Goal: Find specific page/section: Find specific page/section

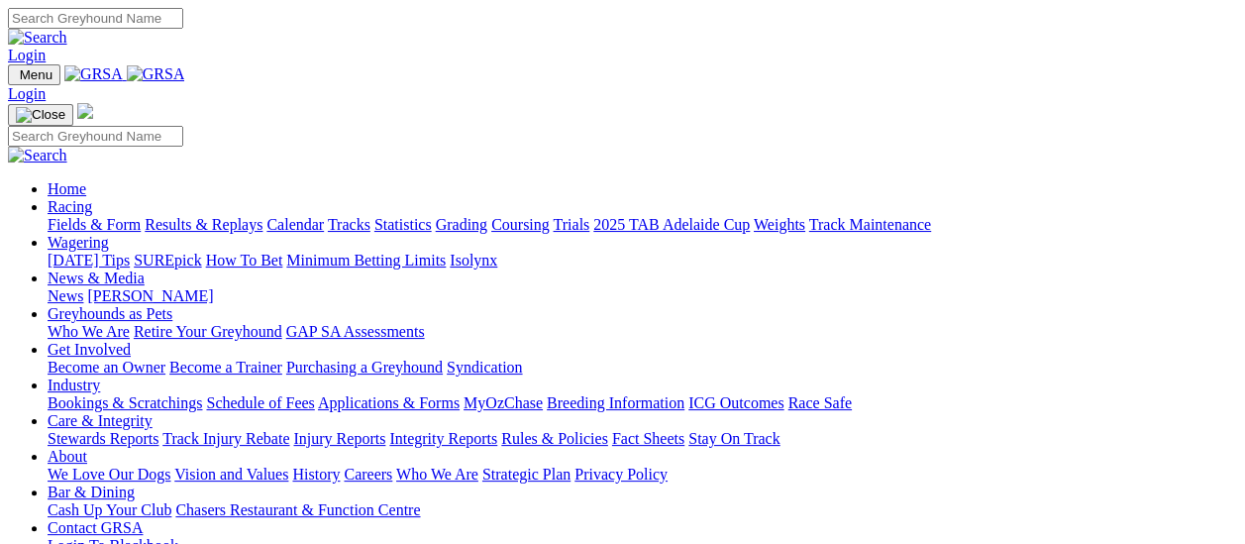
click at [110, 216] on link "Fields & Form" at bounding box center [94, 224] width 93 height 17
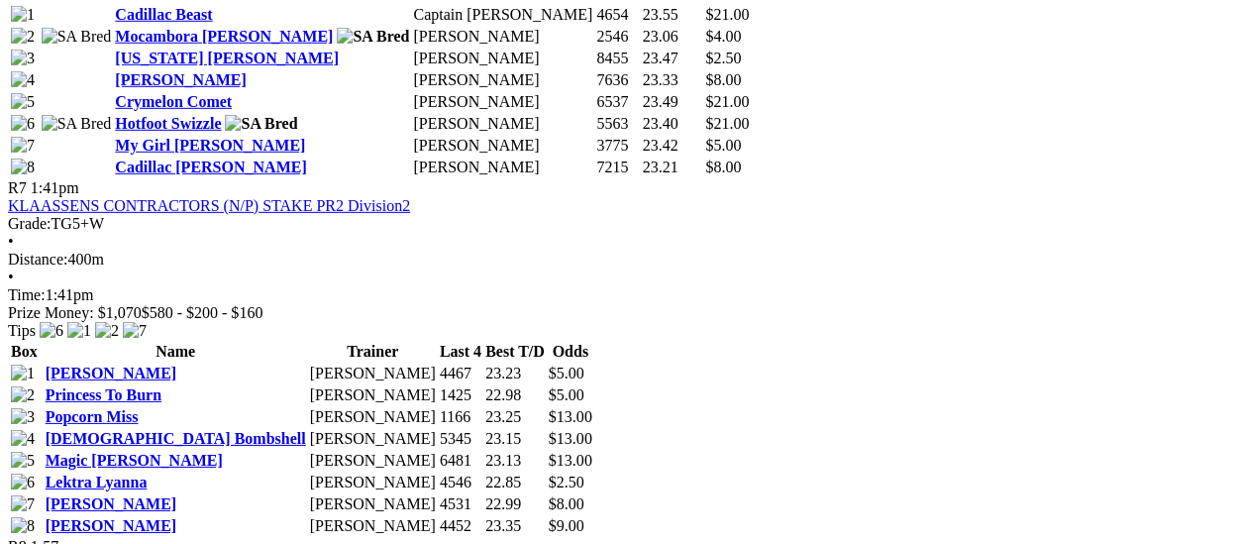
scroll to position [2872, 0]
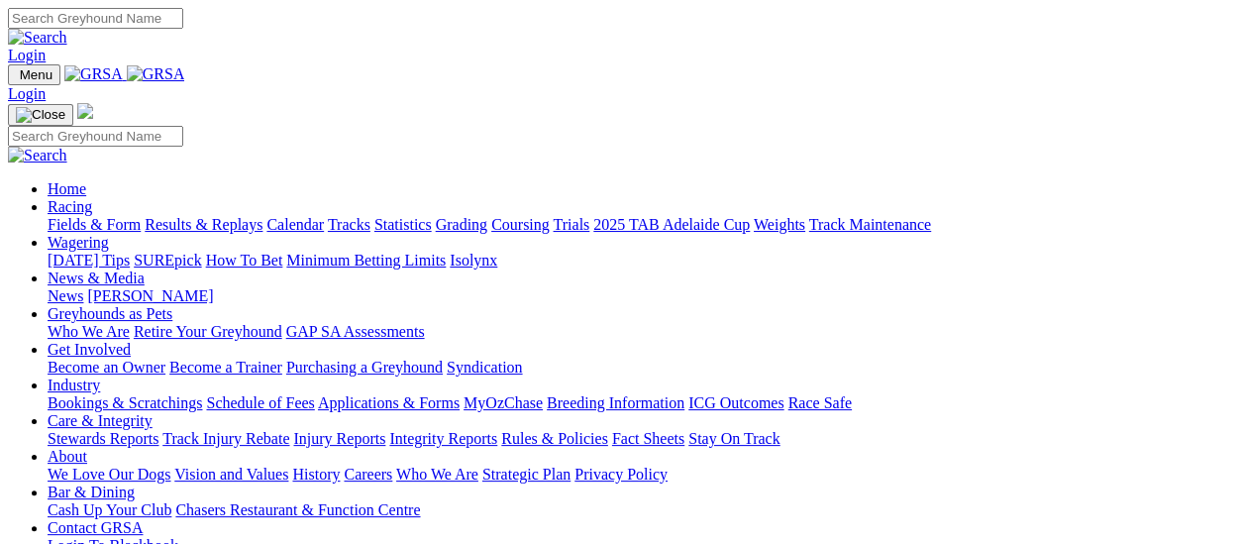
click at [99, 216] on link "Fields & Form" at bounding box center [94, 224] width 93 height 17
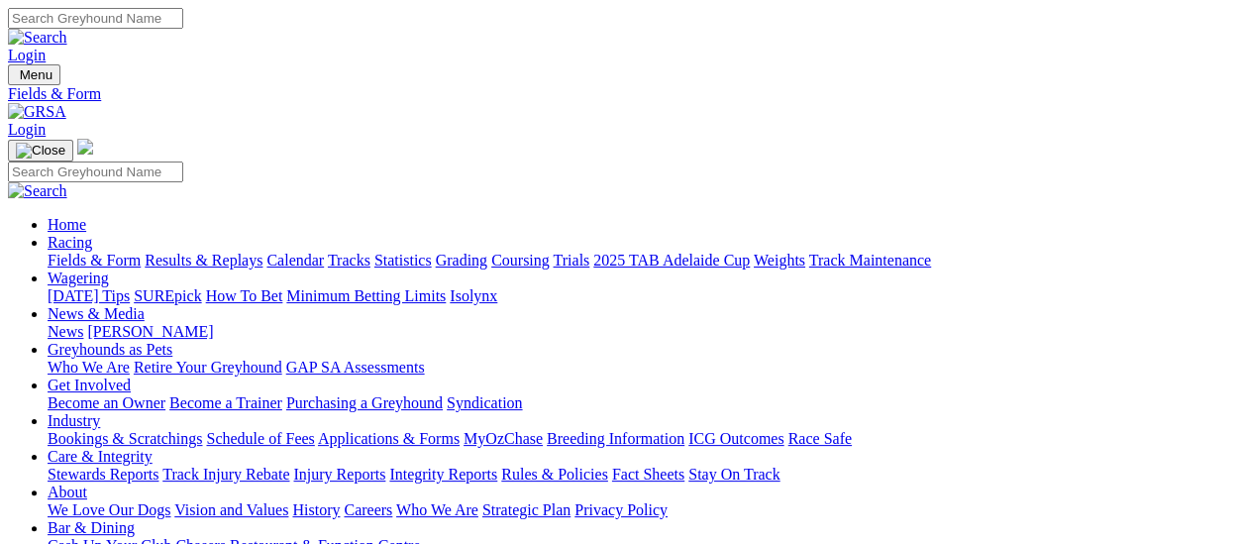
click at [213, 323] on link "[PERSON_NAME]" at bounding box center [150, 331] width 126 height 17
